Goal: Task Accomplishment & Management: Use online tool/utility

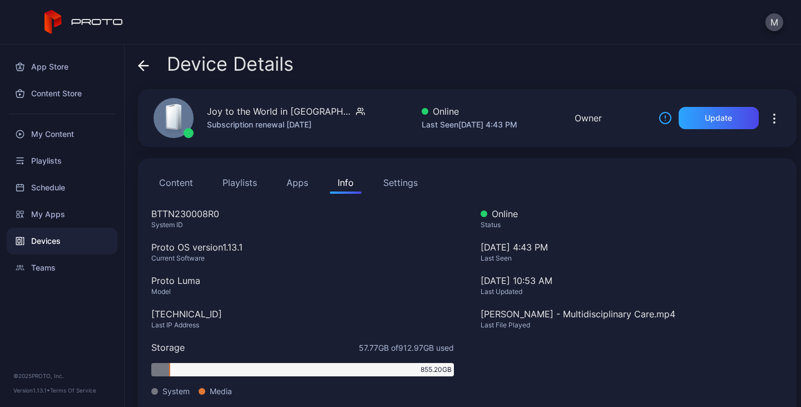
click at [142, 63] on icon at bounding box center [141, 65] width 4 height 9
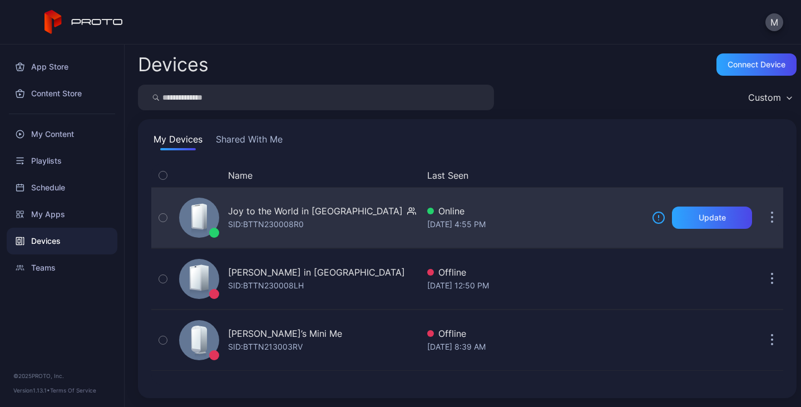
click at [771, 217] on icon "button" at bounding box center [772, 218] width 2 height 2
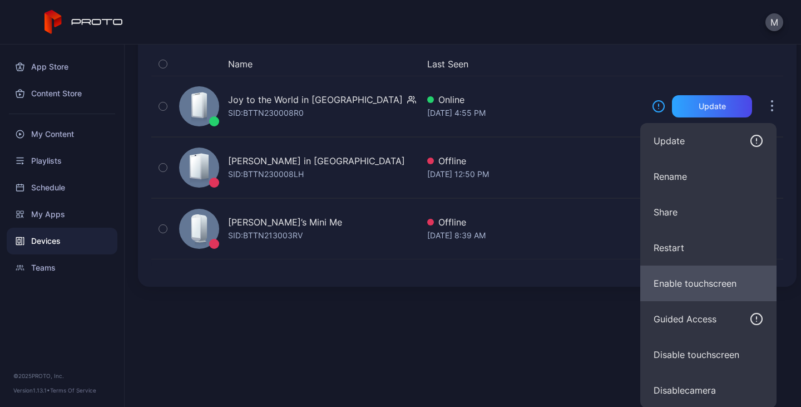
scroll to position [112, 0]
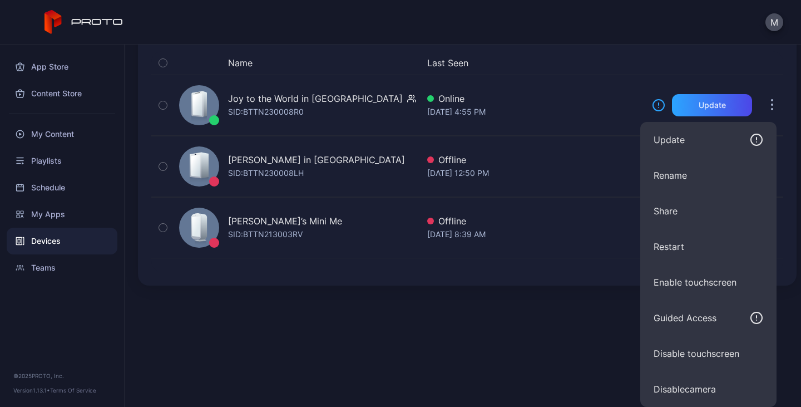
click at [569, 269] on div "Name Last Seen Joy to the World in [GEOGRAPHIC_DATA] SID: BTTN230008R0 Online […" at bounding box center [467, 161] width 632 height 221
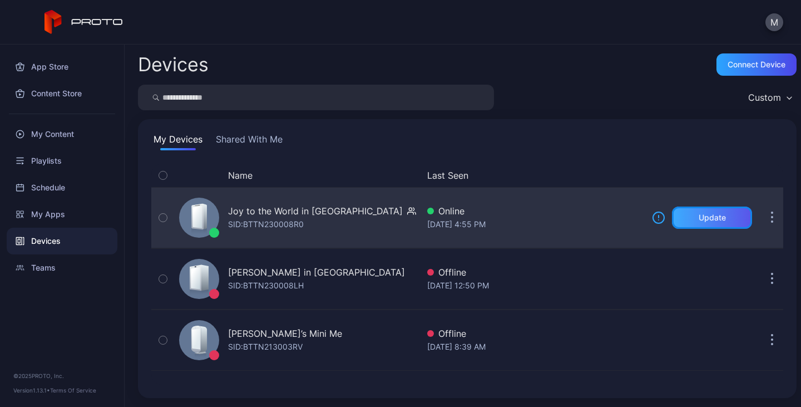
click at [699, 213] on div "Update" at bounding box center [712, 217] width 27 height 9
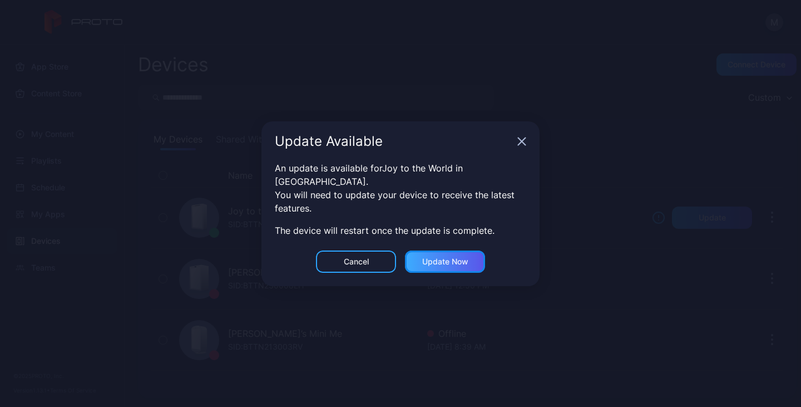
click at [456, 257] on div "Update now" at bounding box center [445, 261] width 46 height 9
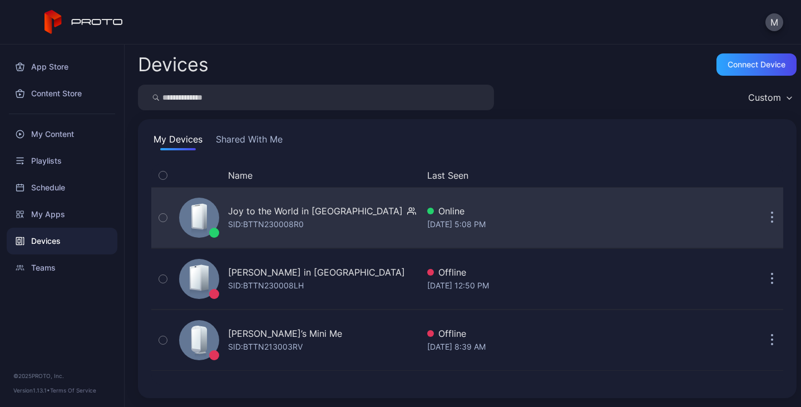
click at [761, 215] on button "button" at bounding box center [772, 217] width 22 height 22
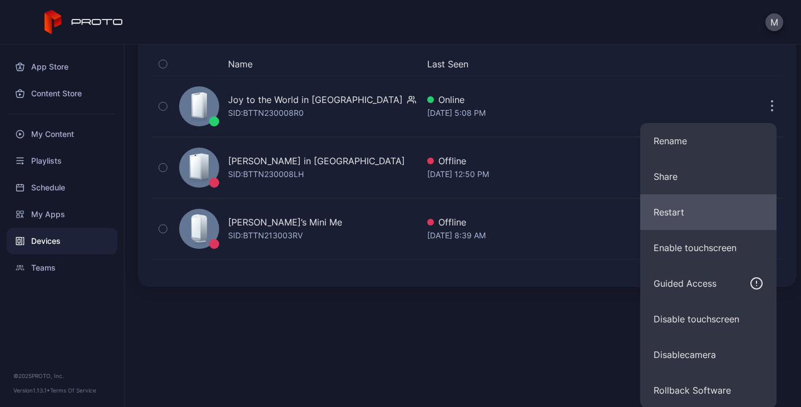
scroll to position [112, 0]
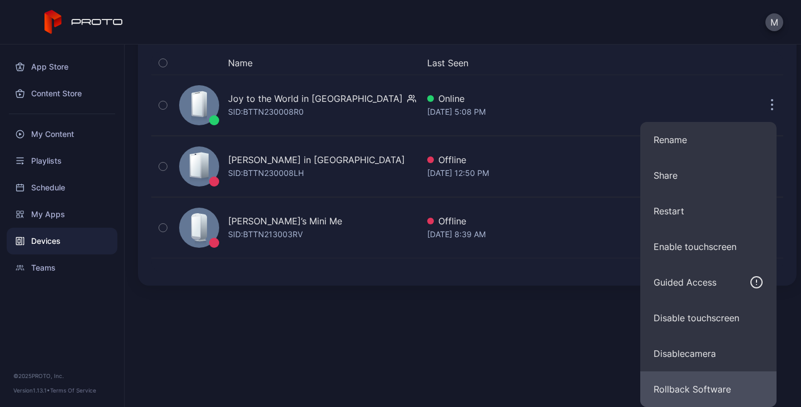
click at [697, 381] on button "Rollback Software" at bounding box center [708, 389] width 136 height 36
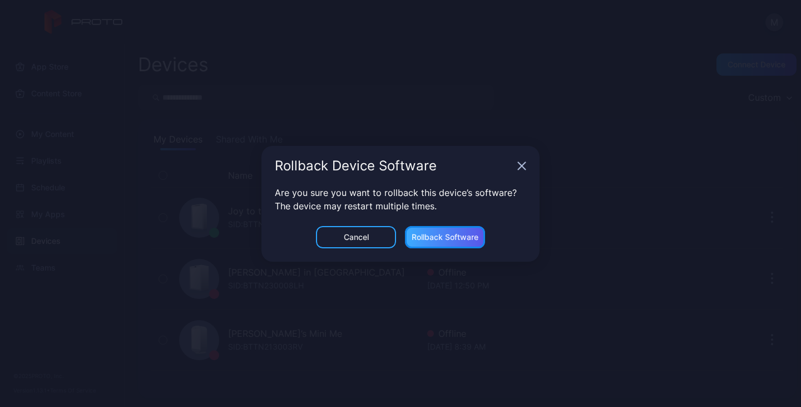
click at [453, 245] on div "Rollback Software" at bounding box center [445, 237] width 80 height 22
